Goal: Task Accomplishment & Management: Complete application form

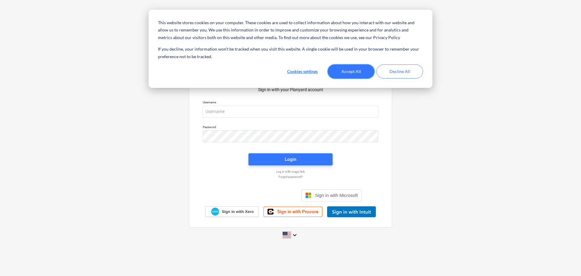
click at [355, 71] on button "Accept All" at bounding box center [351, 71] width 47 height 14
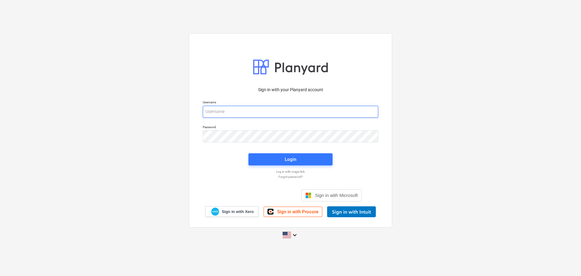
click at [249, 114] on input "email" at bounding box center [291, 112] width 176 height 12
click at [285, 111] on input "email" at bounding box center [291, 112] width 176 height 12
type input "tarmoa@voller.ee"
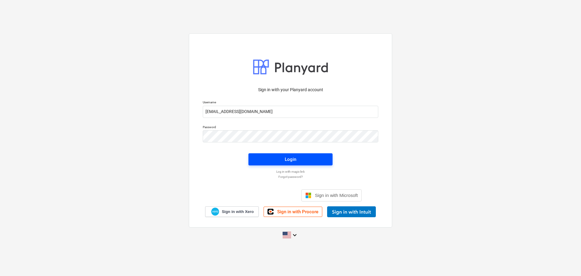
click at [277, 157] on span "Login" at bounding box center [291, 159] width 70 height 8
click at [332, 193] on span "Sign in with Microsoft" at bounding box center [336, 195] width 43 height 5
